Goal: Task Accomplishment & Management: Manage account settings

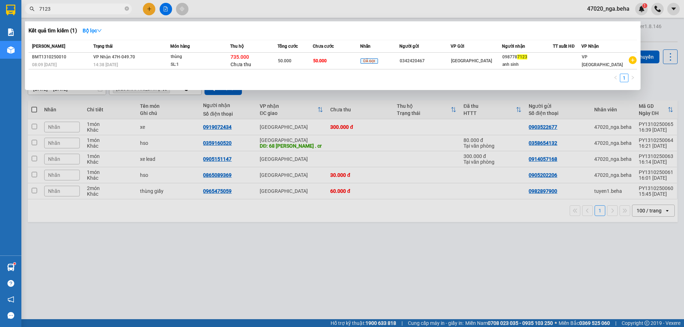
click at [59, 14] on span "7123" at bounding box center [78, 9] width 107 height 11
click at [60, 10] on input "7123" at bounding box center [81, 9] width 84 height 8
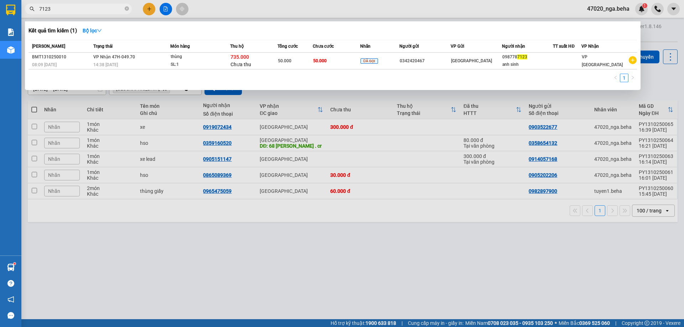
click at [60, 10] on input "7123" at bounding box center [81, 9] width 84 height 8
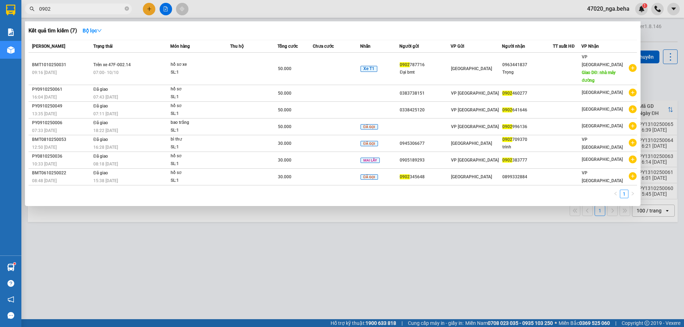
click at [79, 12] on input "0902" at bounding box center [81, 9] width 84 height 8
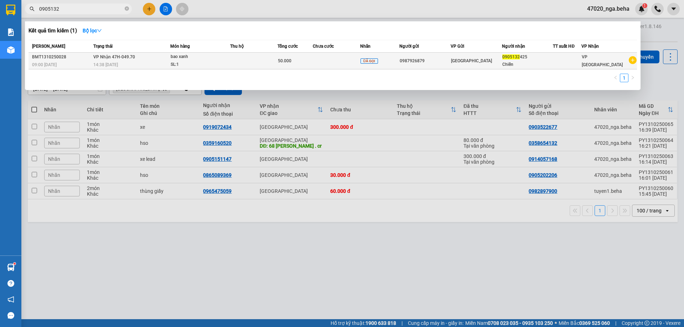
type input "0905132"
click at [202, 60] on div "bao xanh" at bounding box center [197, 57] width 53 height 8
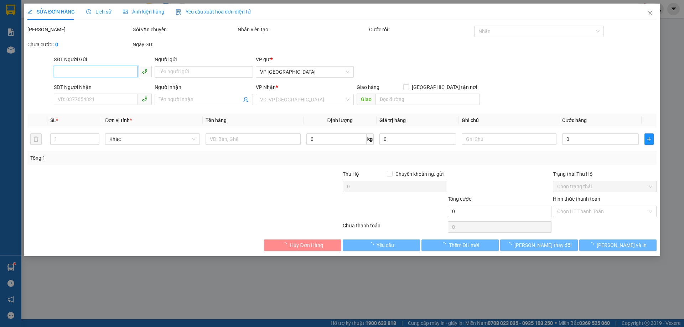
type input "0987926879"
type input "0905132425"
type input "Chiến"
type input "50.000"
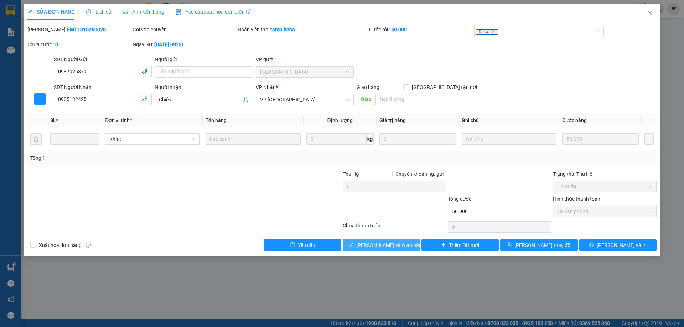
drag, startPoint x: 394, startPoint y: 247, endPoint x: 380, endPoint y: 248, distance: 14.0
click at [394, 247] on span "[PERSON_NAME] và Giao hàng" at bounding box center [390, 245] width 68 height 8
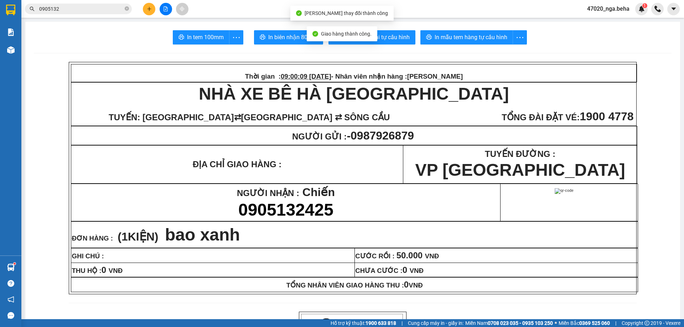
click at [113, 236] on span at bounding box center [115, 234] width 5 height 19
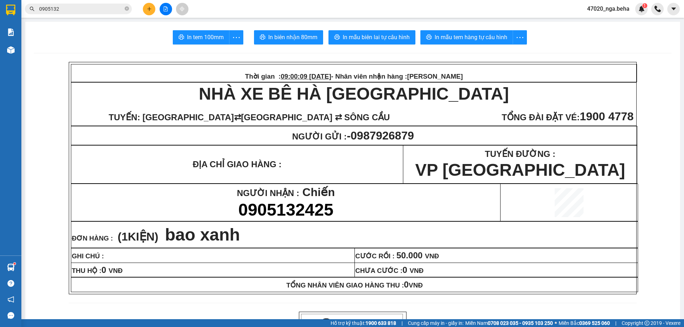
click at [106, 12] on input "0905132" at bounding box center [81, 9] width 84 height 8
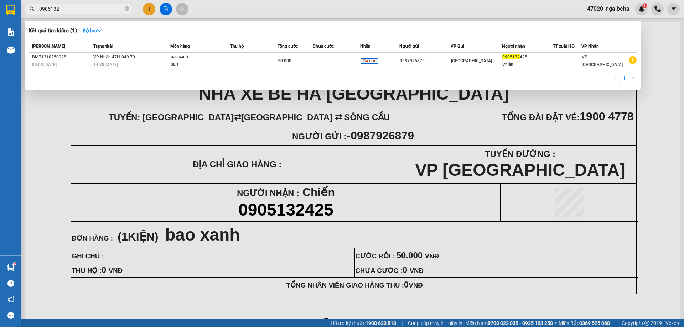
click at [106, 12] on input "0905132" at bounding box center [81, 9] width 84 height 8
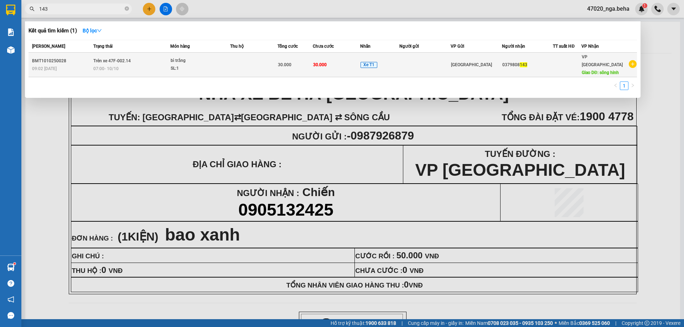
type input "143"
click at [199, 67] on div "SL: 1" at bounding box center [197, 69] width 53 height 8
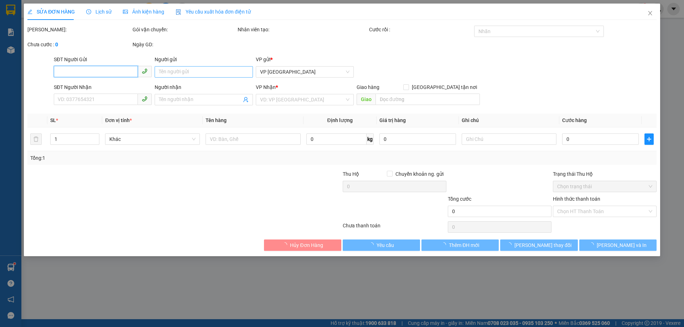
type input "0379808143"
type input "sông hinh"
type input "30.000"
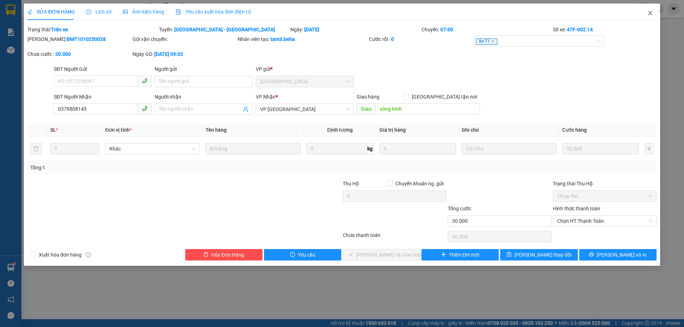
click at [655, 9] on span "Close" at bounding box center [650, 14] width 20 height 20
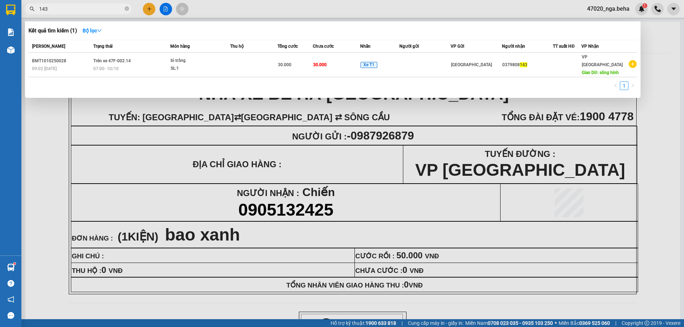
click at [38, 9] on span "143" at bounding box center [78, 9] width 107 height 11
click at [41, 8] on input "143" at bounding box center [81, 9] width 84 height 8
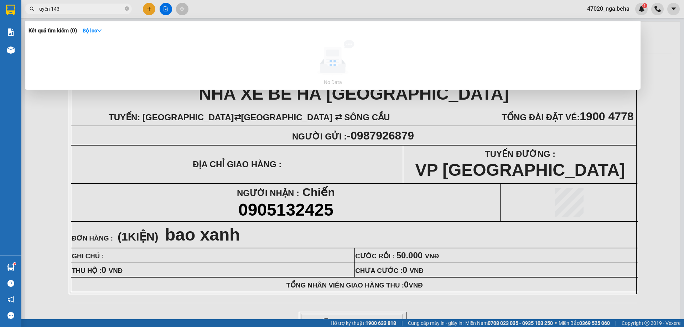
type input "uyên 143"
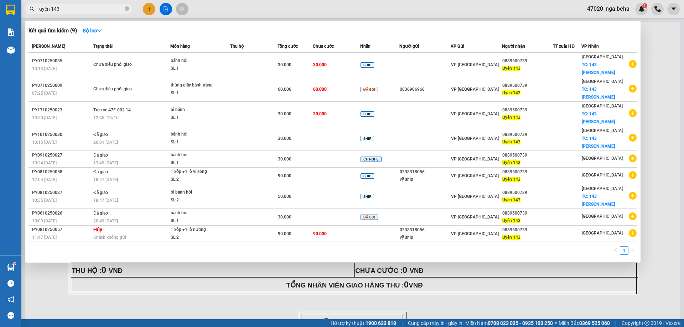
click at [273, 30] on div "Kết quả tìm kiếm ( 9 ) Bộ lọc" at bounding box center [332, 30] width 608 height 11
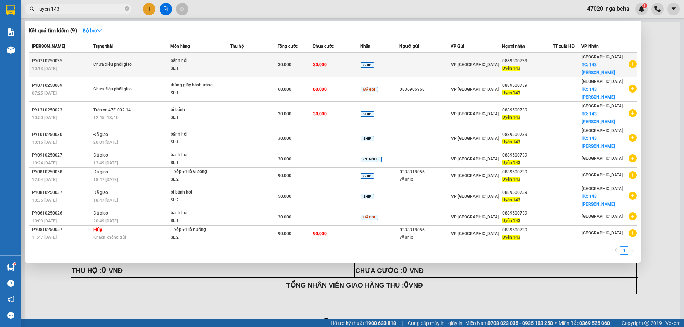
click at [342, 62] on td "30.000" at bounding box center [336, 65] width 47 height 25
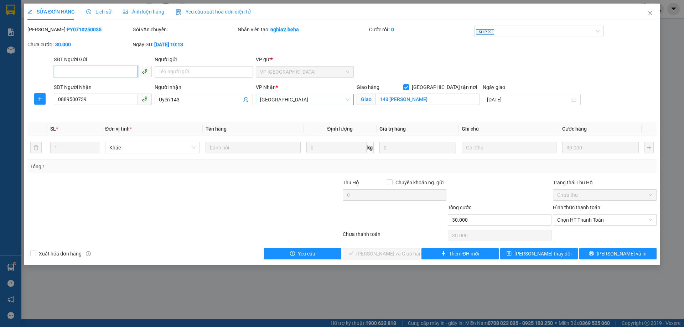
click at [305, 99] on span "[GEOGRAPHIC_DATA]" at bounding box center [304, 99] width 89 height 11
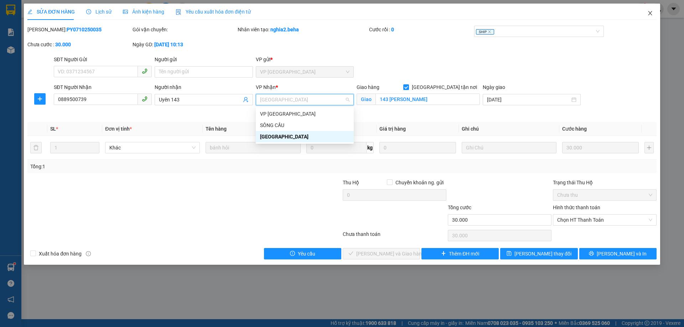
drag, startPoint x: 650, startPoint y: 14, endPoint x: 424, endPoint y: 4, distance: 226.0
click at [649, 14] on icon "close" at bounding box center [650, 13] width 6 height 6
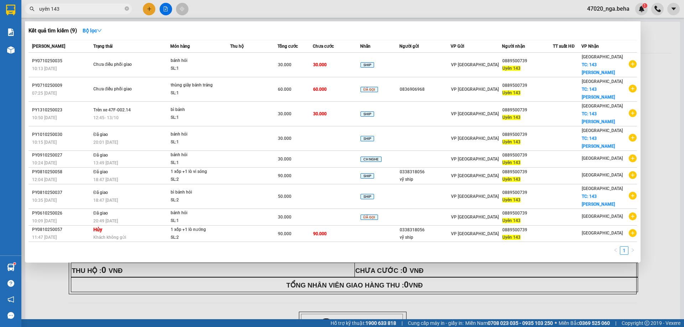
click at [62, 12] on input "uyên 143" at bounding box center [81, 9] width 84 height 8
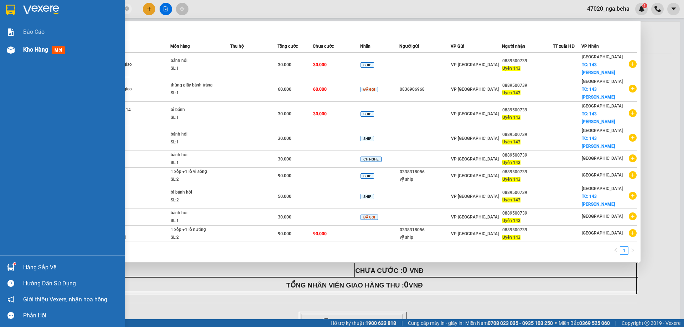
click at [19, 48] on div "Kho hàng mới" at bounding box center [62, 50] width 125 height 18
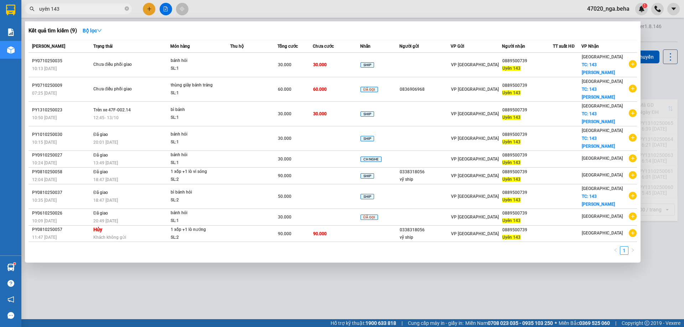
drag, startPoint x: 327, startPoint y: 279, endPoint x: 324, endPoint y: 246, distance: 34.0
click at [327, 280] on div at bounding box center [342, 163] width 684 height 327
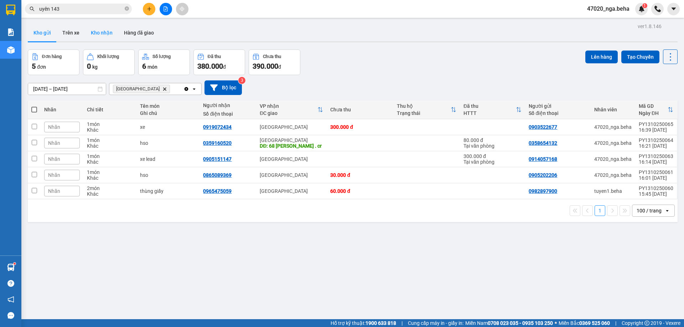
click at [99, 35] on button "Kho nhận" at bounding box center [101, 32] width 33 height 17
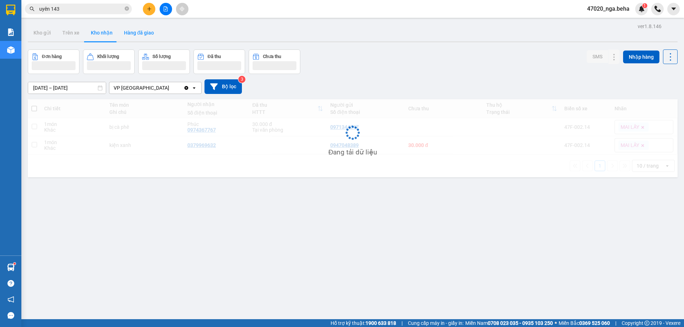
click at [140, 32] on button "Hàng đã giao" at bounding box center [138, 32] width 41 height 17
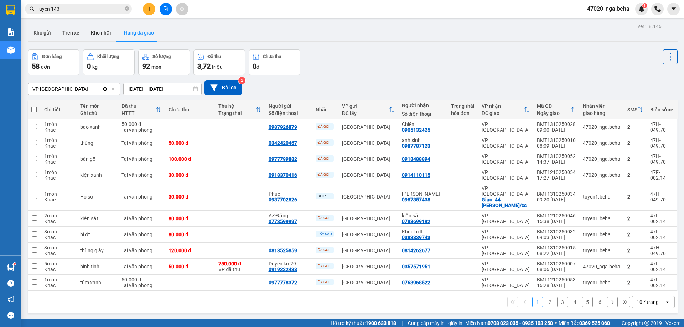
click at [636, 299] on div "10 / trang" at bounding box center [647, 302] width 22 height 7
click at [641, 273] on span "100 / trang" at bounding box center [645, 275] width 26 height 7
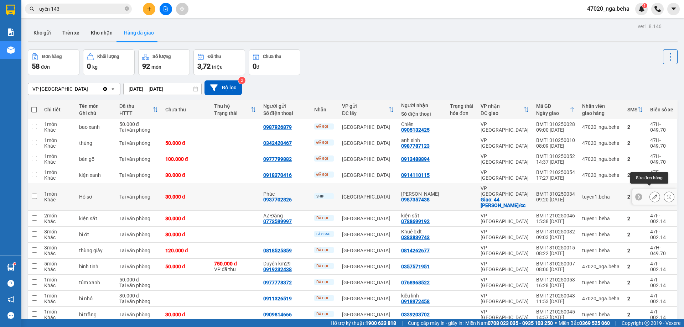
click at [652, 194] on icon at bounding box center [654, 196] width 5 height 5
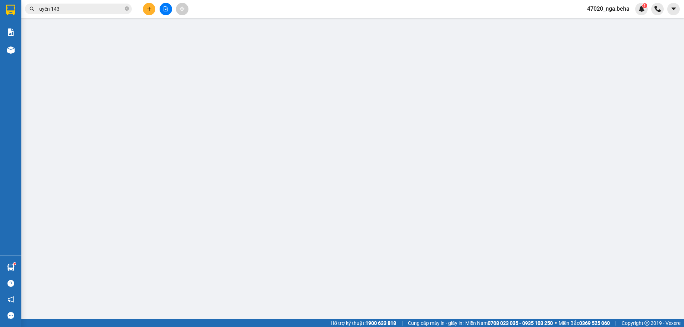
type input "0937702826"
type input "Phúc"
type input "0987357438"
type input "[PERSON_NAME]"
checkbox input "true"
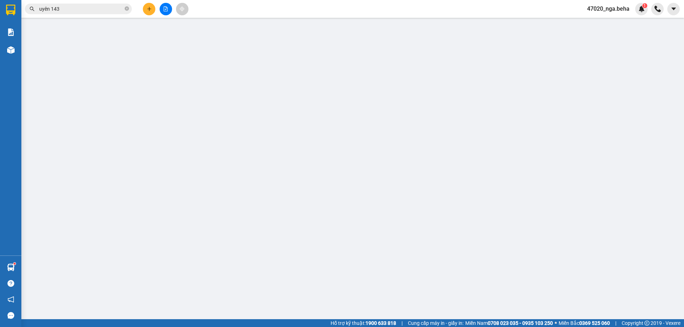
type input "44 [PERSON_NAME]/cc"
type input "30.000"
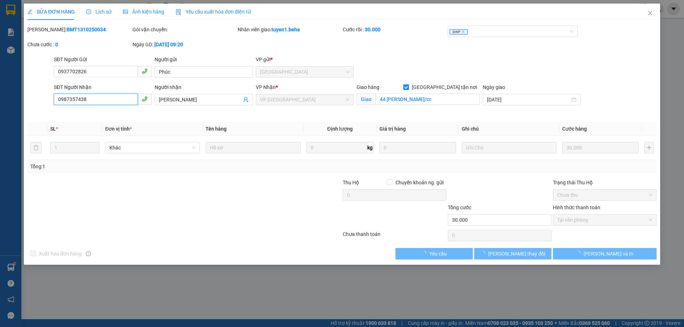
click at [101, 101] on input "0987357438" at bounding box center [96, 99] width 84 height 11
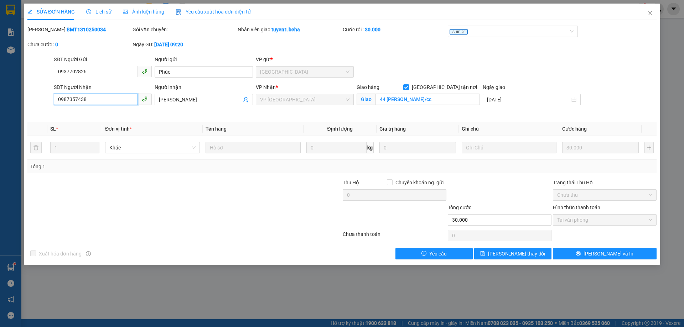
click at [101, 101] on input "0987357438" at bounding box center [96, 99] width 84 height 11
click at [650, 12] on icon "close" at bounding box center [650, 13] width 6 height 6
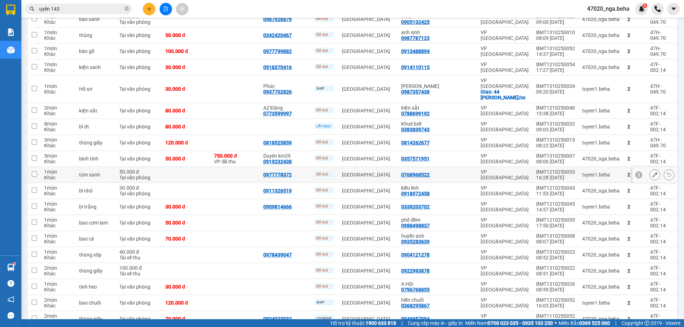
scroll to position [72, 0]
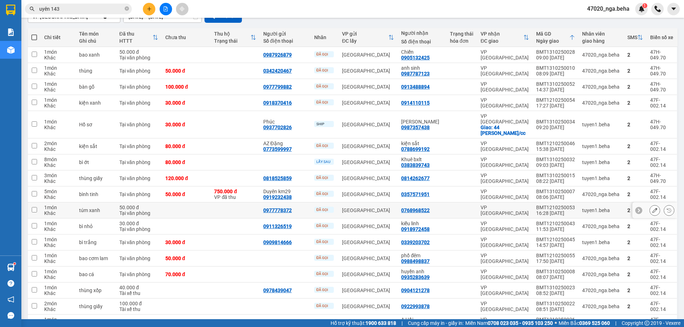
click at [294, 203] on td "0977778372" at bounding box center [285, 211] width 51 height 16
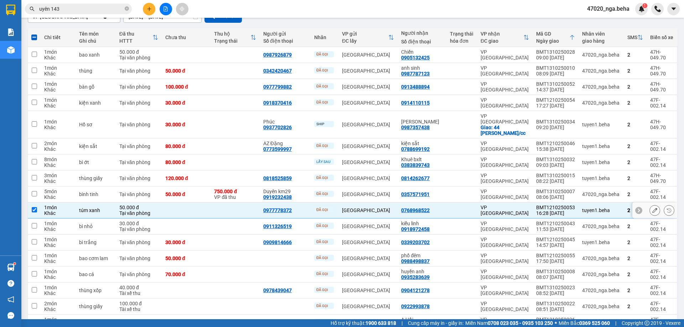
click at [227, 203] on td at bounding box center [234, 211] width 49 height 16
checkbox input "false"
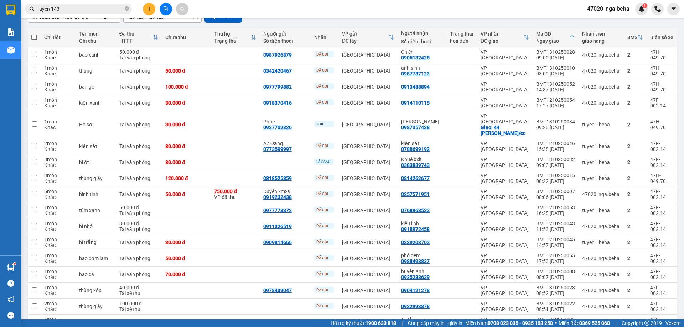
click at [96, 5] on input "uyên 143" at bounding box center [81, 9] width 84 height 8
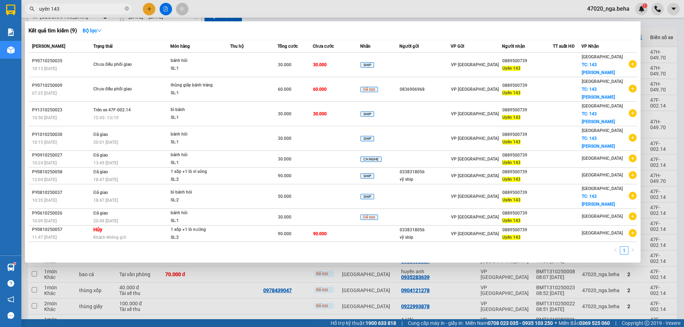
click at [96, 5] on input "uyên 143" at bounding box center [81, 9] width 84 height 8
paste input "0934991998"
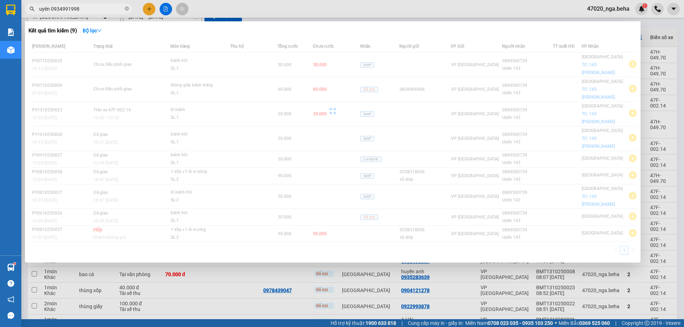
click at [70, 11] on input "uyên 0934991998" at bounding box center [81, 9] width 84 height 8
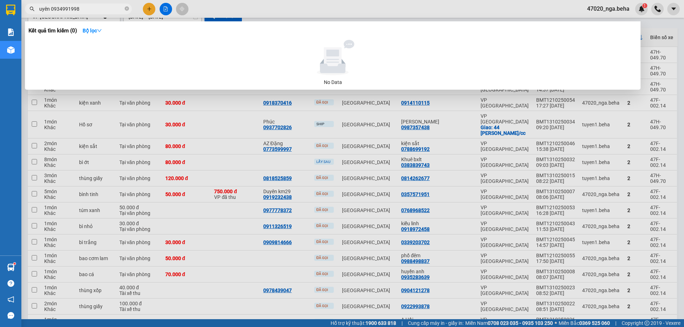
click at [71, 11] on input "uyên 0934991998" at bounding box center [81, 9] width 84 height 8
paste input "text"
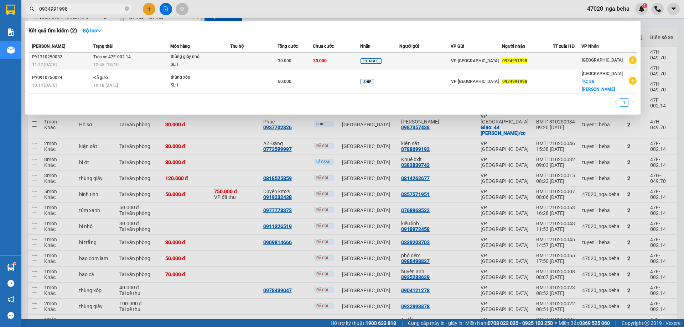
type input "0934991998"
click at [313, 68] on td "30.000" at bounding box center [294, 61] width 35 height 17
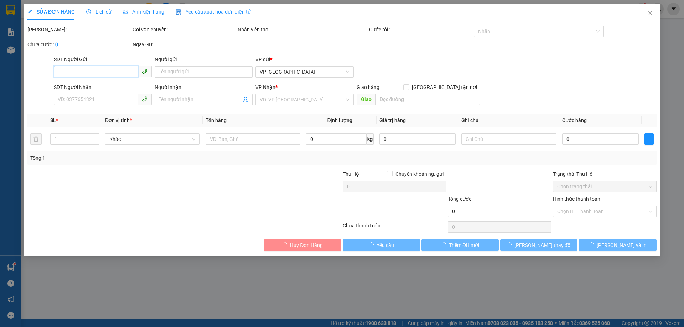
type input "0934991998"
type input "30.000"
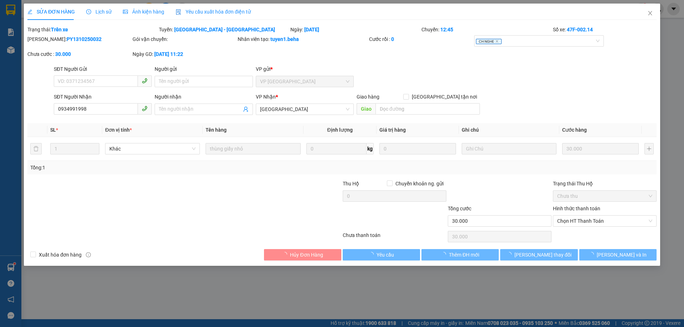
click at [401, 102] on div "Giao hàng [GEOGRAPHIC_DATA] tận nơi" at bounding box center [417, 98] width 123 height 11
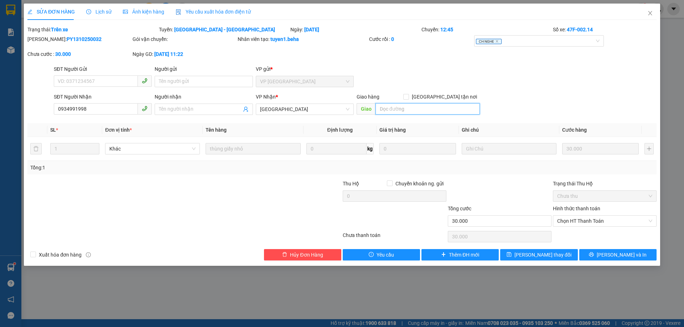
click at [399, 111] on input "search" at bounding box center [427, 108] width 104 height 11
type input "b"
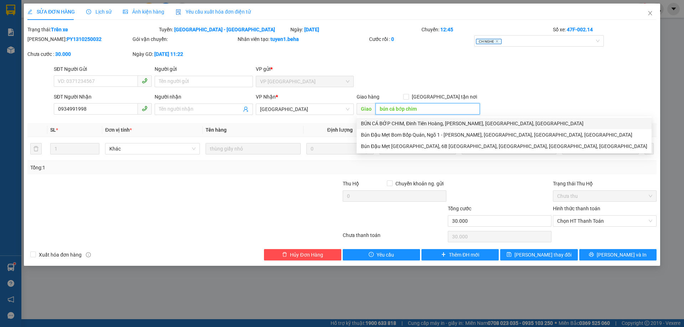
type input "bún cá bớp chim"
click at [409, 97] on span at bounding box center [406, 97] width 6 height 6
click at [408, 97] on input "[GEOGRAPHIC_DATA] tận nơi" at bounding box center [405, 96] width 5 height 5
checkbox input "true"
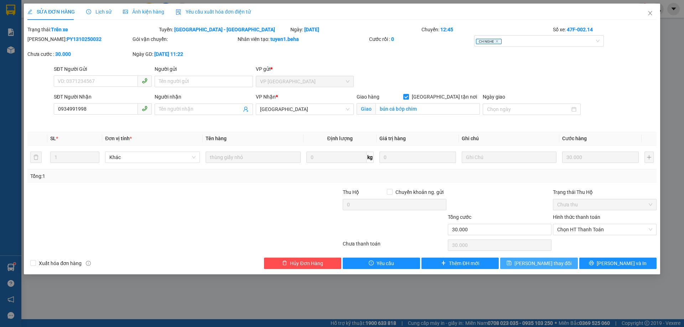
click at [526, 268] on button "[PERSON_NAME] thay đổi" at bounding box center [538, 263] width 77 height 11
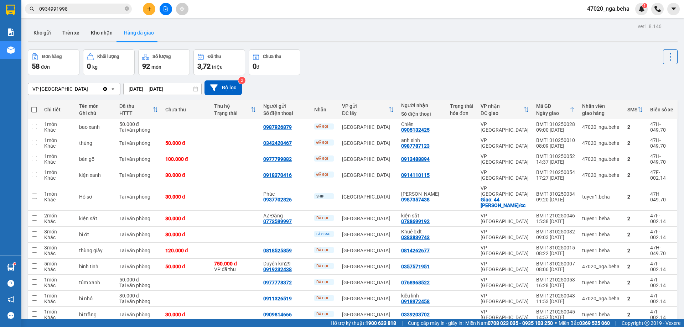
scroll to position [107, 0]
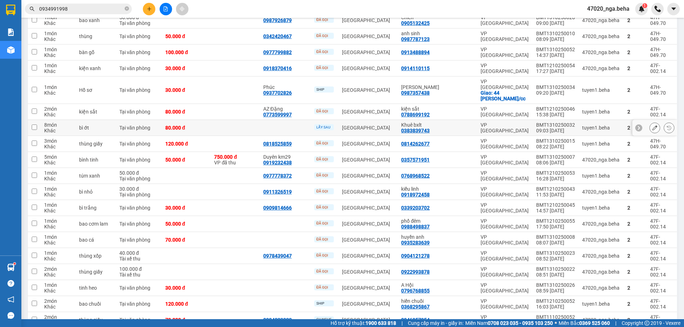
click at [259, 120] on td at bounding box center [234, 128] width 49 height 16
checkbox input "true"
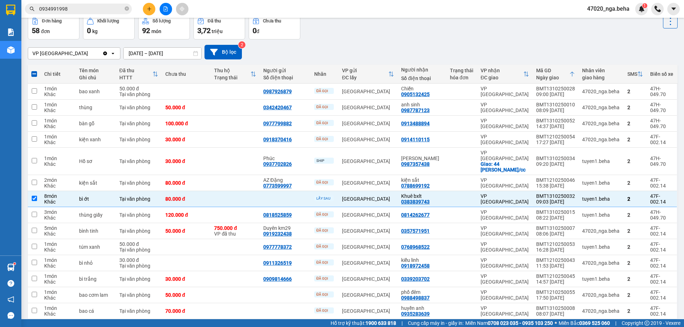
scroll to position [0, 0]
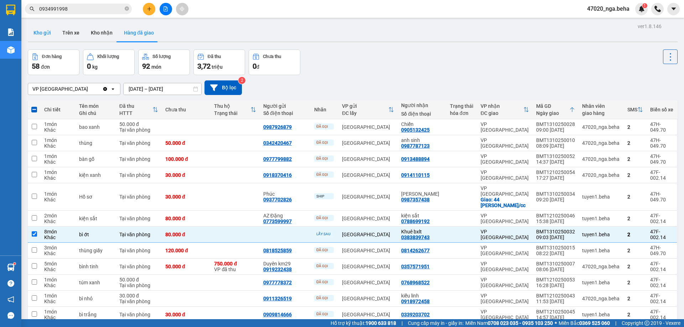
click at [43, 31] on button "Kho gửi" at bounding box center [42, 32] width 29 height 17
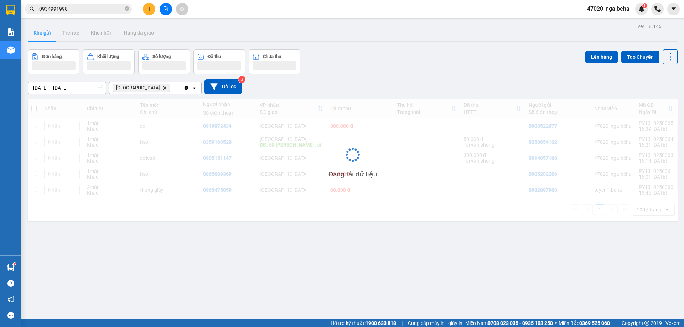
scroll to position [33, 0]
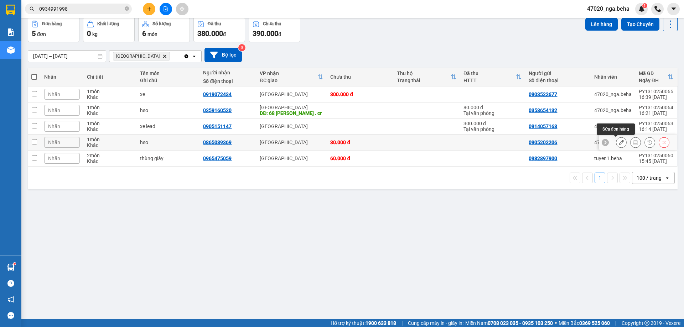
click at [619, 142] on button at bounding box center [621, 142] width 10 height 12
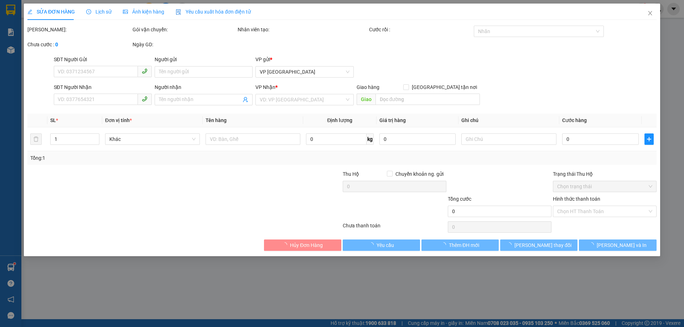
type input "0905202206"
type input "0865089369"
type input "30.000"
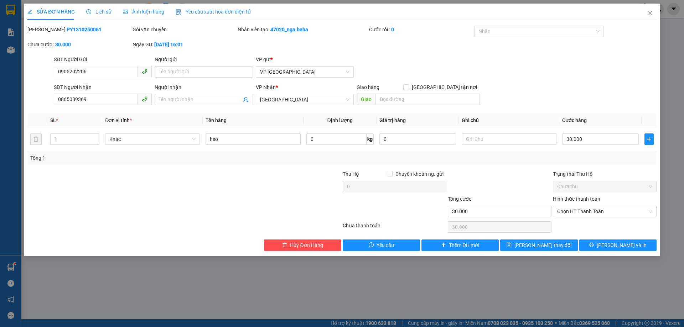
click at [166, 13] on div "SỬA ĐƠN HÀNG Lịch sử Ảnh kiện hàng Yêu cầu xuất hóa đơn điện tử" at bounding box center [138, 12] width 223 height 16
click at [155, 15] on span "Ảnh kiện hàng" at bounding box center [143, 12] width 41 height 6
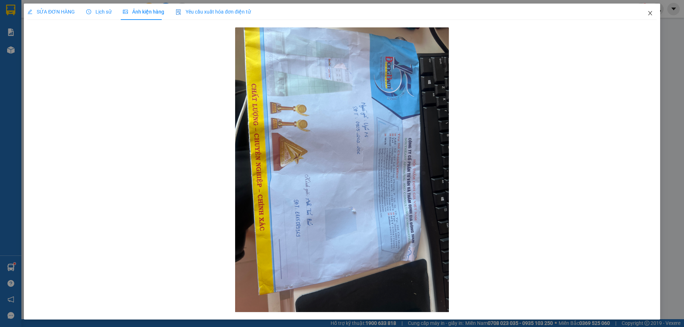
click at [647, 12] on icon "close" at bounding box center [650, 13] width 6 height 6
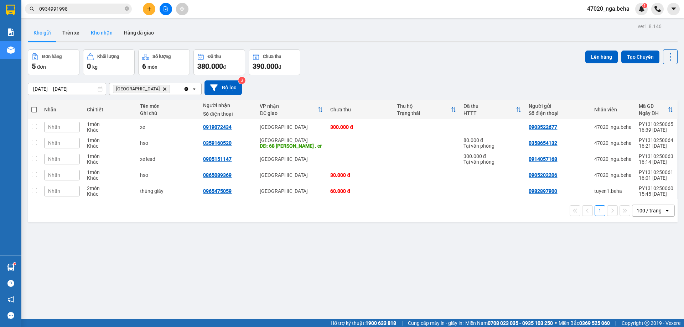
click at [109, 32] on button "Kho nhận" at bounding box center [101, 32] width 33 height 17
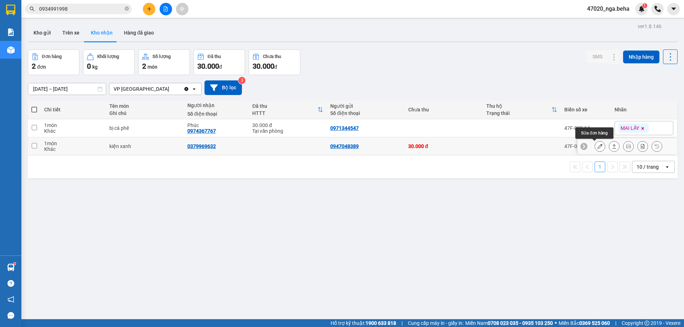
click at [597, 148] on icon at bounding box center [599, 146] width 5 height 5
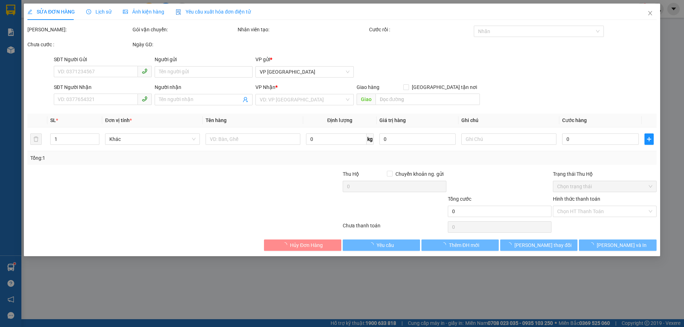
type input "0947048389"
type input "0379969632"
type input "30.000"
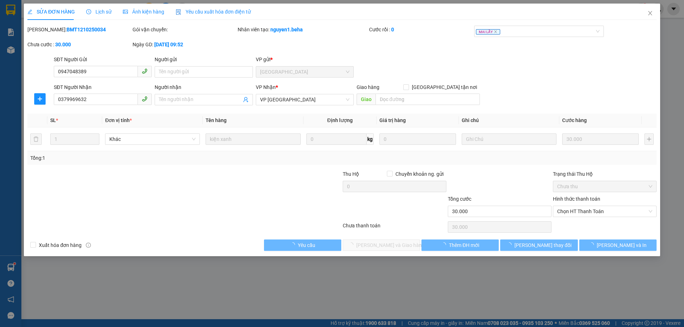
click at [132, 14] on span "Ảnh kiện hàng" at bounding box center [143, 12] width 41 height 6
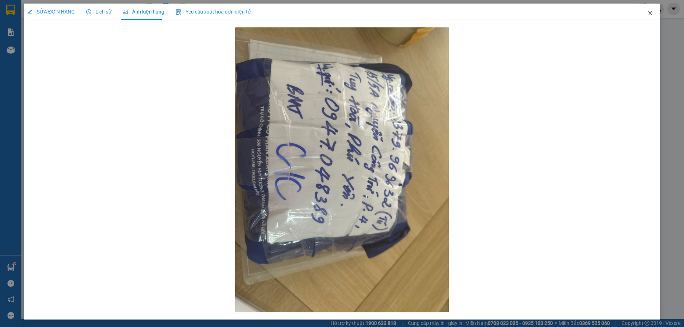
click at [641, 12] on span "Close" at bounding box center [650, 14] width 20 height 20
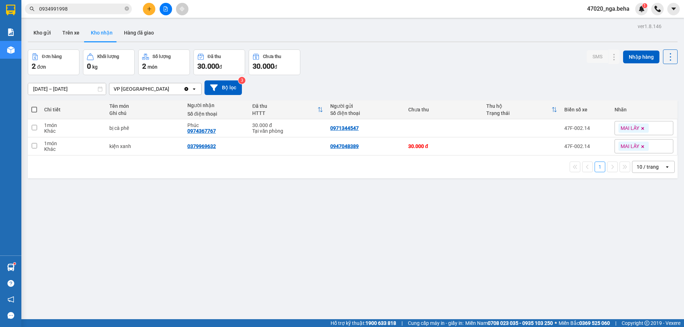
click at [649, 169] on div "10 / trang" at bounding box center [647, 166] width 22 height 7
click at [135, 31] on button "Hàng đã giao" at bounding box center [138, 32] width 41 height 17
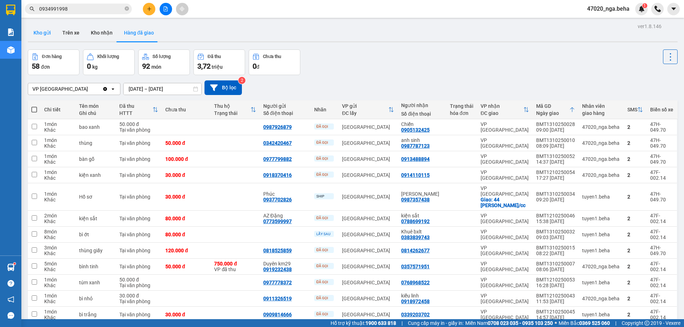
click at [44, 33] on button "Kho gửi" at bounding box center [42, 32] width 29 height 17
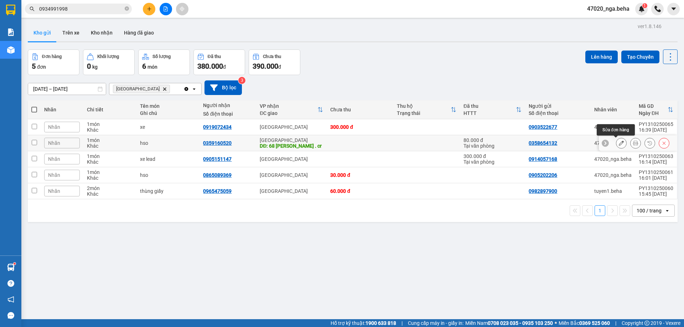
click at [618, 143] on icon at bounding box center [620, 143] width 5 height 5
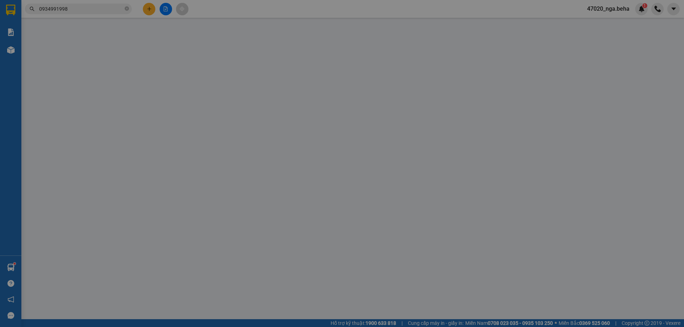
type input "0358654132"
type input "0359160520"
type input "68 [PERSON_NAME] . cr"
type input "80.000"
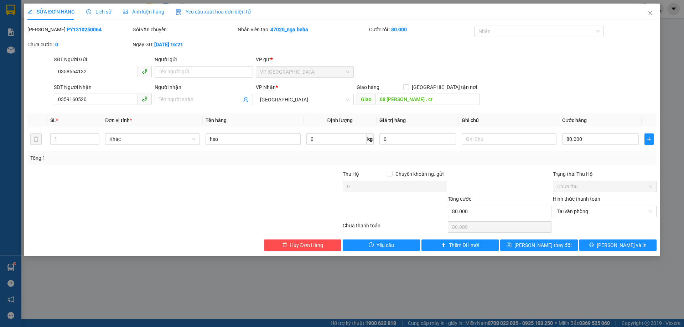
click at [147, 14] on span "Ảnh kiện hàng" at bounding box center [143, 12] width 41 height 6
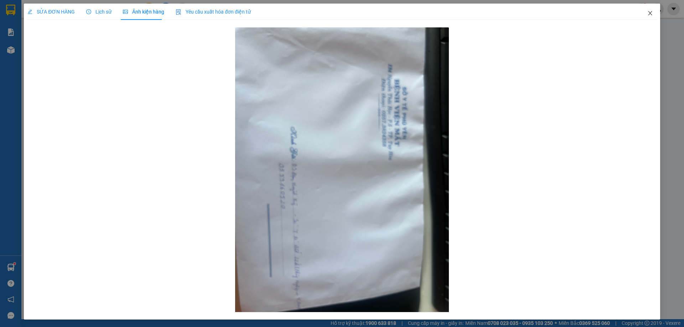
click at [647, 13] on icon "close" at bounding box center [650, 13] width 6 height 6
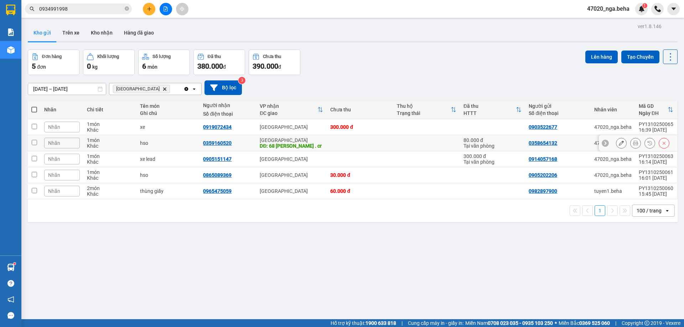
drag, startPoint x: 412, startPoint y: 144, endPoint x: 653, endPoint y: 86, distance: 247.9
click at [415, 144] on td at bounding box center [426, 143] width 67 height 16
checkbox input "true"
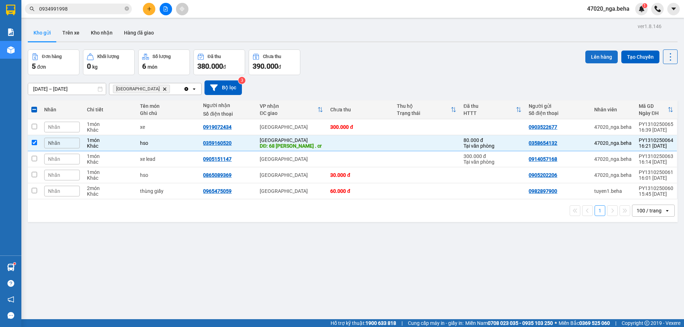
drag, startPoint x: 604, startPoint y: 54, endPoint x: 600, endPoint y: 60, distance: 7.1
click at [604, 56] on button "Lên hàng" at bounding box center [601, 57] width 32 height 13
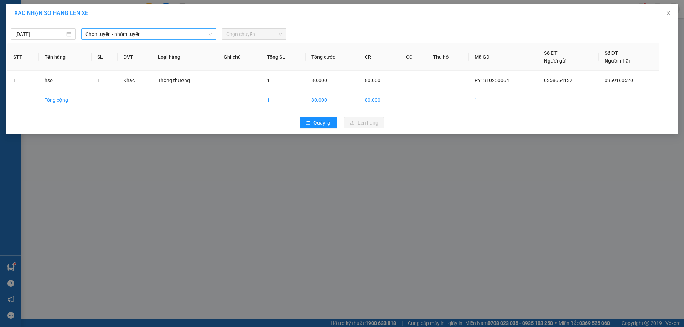
click at [139, 34] on span "Chọn tuyến - nhóm tuyến" at bounding box center [148, 34] width 126 height 11
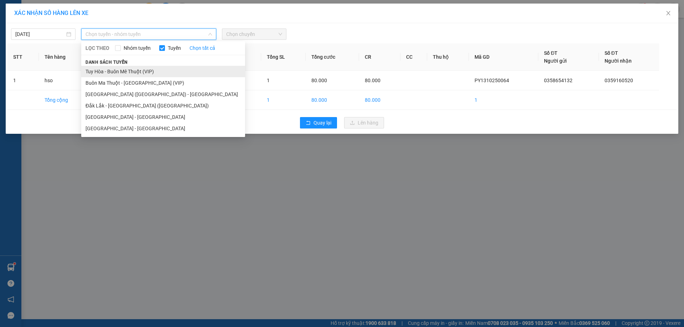
click at [120, 71] on li "Tuy Hòa - Buôn Mê Thuột (VIP)" at bounding box center [163, 71] width 164 height 11
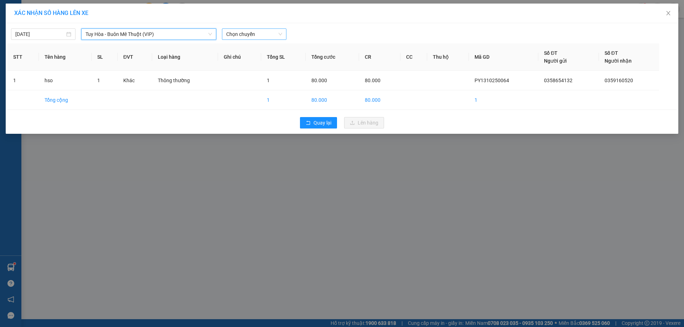
click at [258, 30] on span "Chọn chuyến" at bounding box center [254, 34] width 56 height 11
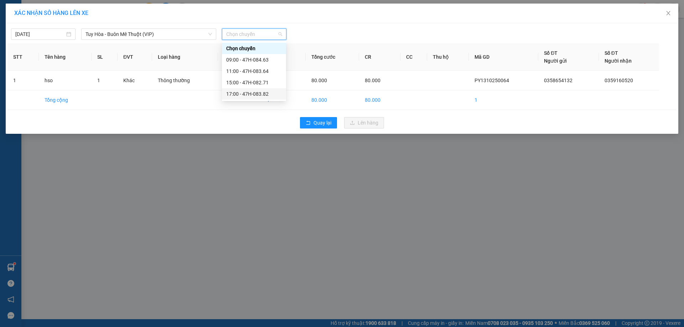
click at [260, 96] on div "17:00 - 47H-083.82" at bounding box center [254, 94] width 56 height 8
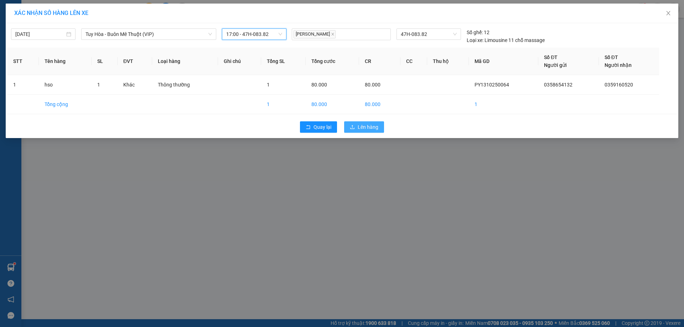
click at [364, 128] on span "Lên hàng" at bounding box center [367, 127] width 21 height 8
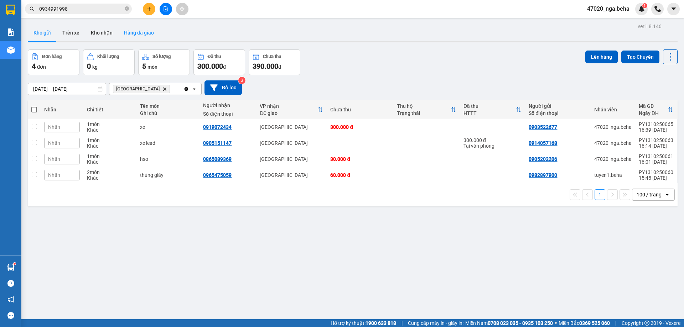
click at [148, 41] on button "Hàng đã giao" at bounding box center [138, 32] width 41 height 17
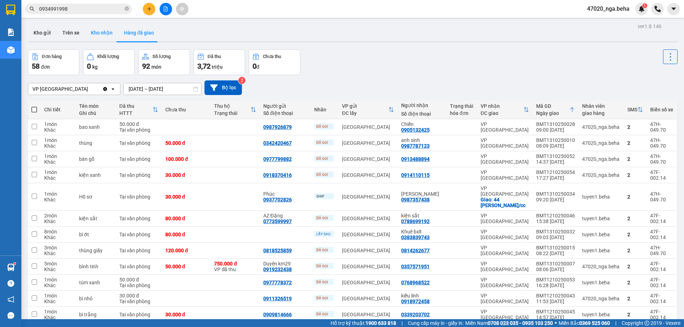
click at [98, 30] on button "Kho nhận" at bounding box center [101, 32] width 33 height 17
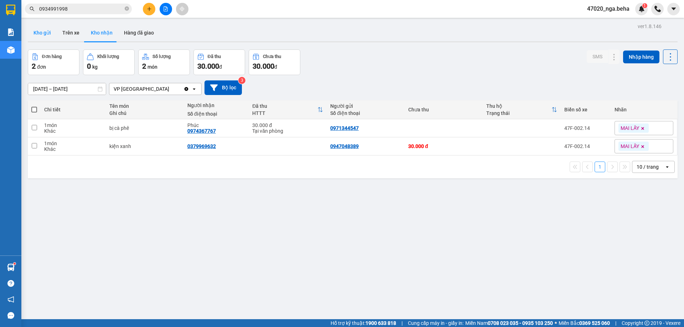
click at [40, 28] on button "Kho gửi" at bounding box center [42, 32] width 29 height 17
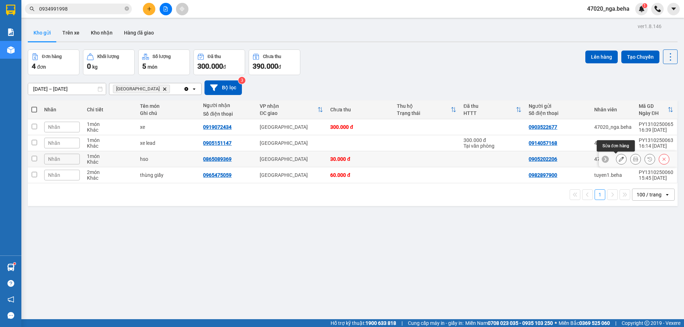
click at [618, 160] on icon at bounding box center [620, 159] width 5 height 5
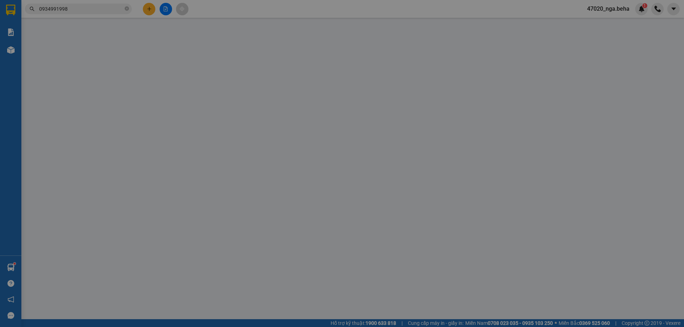
type input "0905202206"
type input "0865089369"
type input "30.000"
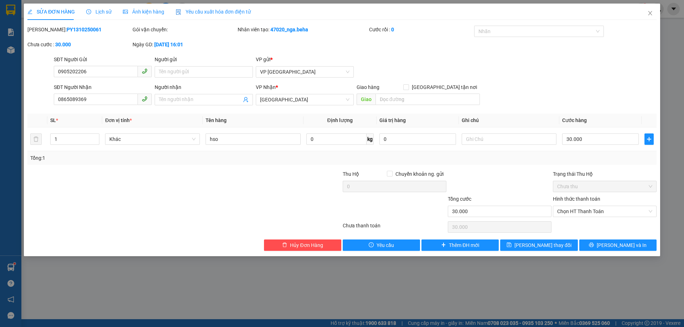
click at [161, 16] on div "Ảnh kiện hàng" at bounding box center [143, 12] width 41 height 16
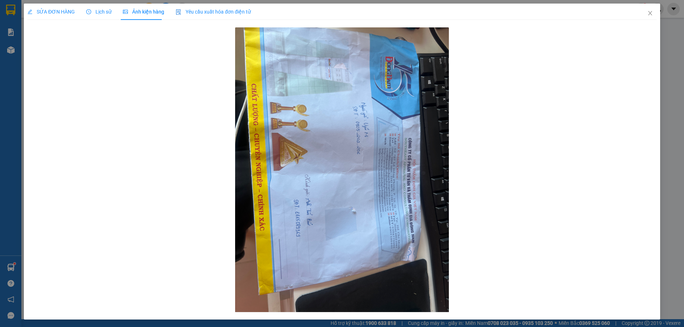
click at [67, 18] on div "SỬA ĐƠN HÀNG" at bounding box center [50, 12] width 47 height 16
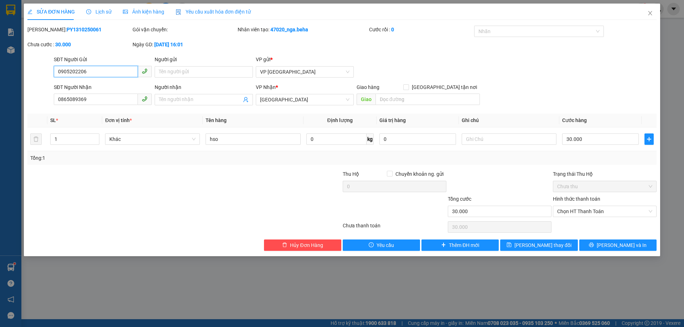
click at [99, 67] on input "0905202206" at bounding box center [96, 71] width 84 height 11
click at [653, 13] on span "Close" at bounding box center [650, 14] width 20 height 20
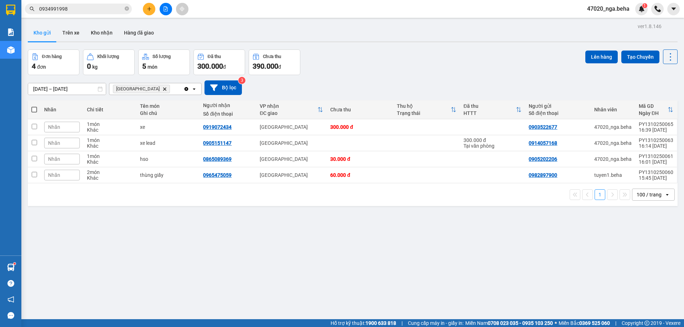
click at [323, 87] on div "[DATE] – [DATE] Press the down arrow key to interact with the calendar and sele…" at bounding box center [352, 87] width 649 height 15
click at [337, 275] on div "ver 1.8.146 Kho gửi Trên xe Kho nhận Hàng đã giao Đơn hàng 4 đơn Khối lượng 0 k…" at bounding box center [352, 184] width 655 height 327
click at [361, 229] on div "ver 1.8.146 Kho gửi Trên xe Kho nhận Hàng đã giao Đơn hàng 4 đơn Khối lượng 0 k…" at bounding box center [352, 184] width 655 height 327
click at [89, 8] on input "0934991998" at bounding box center [81, 9] width 84 height 8
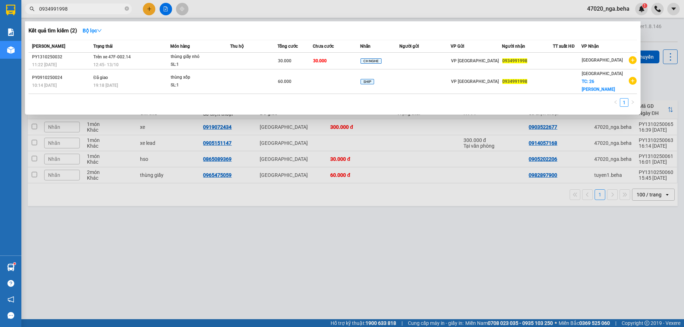
click at [89, 8] on input "0934991998" at bounding box center [81, 9] width 84 height 8
paste input "338600226"
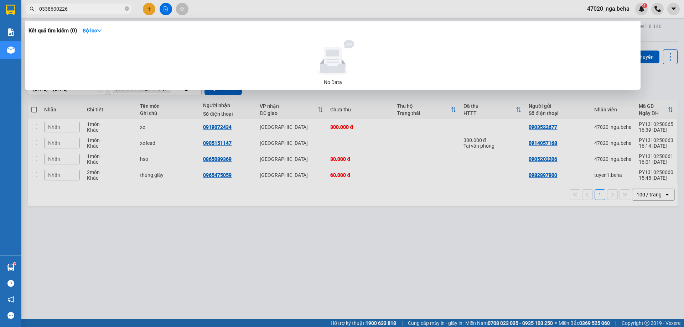
click at [75, 6] on input "0338600226" at bounding box center [81, 9] width 84 height 8
paste input "941077477"
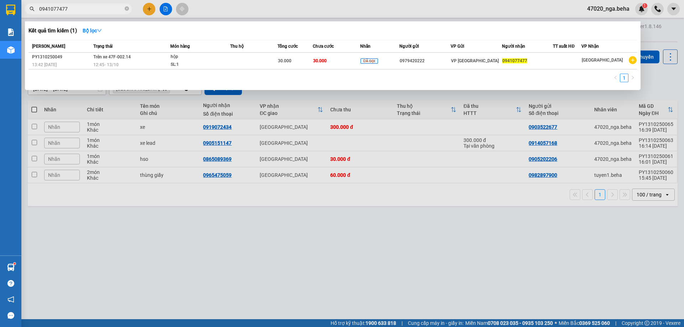
type input "0941077477"
